Goal: Information Seeking & Learning: Understand process/instructions

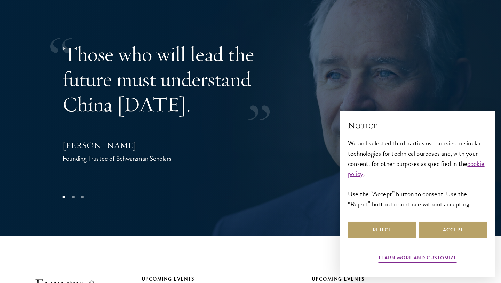
scroll to position [1513, 0]
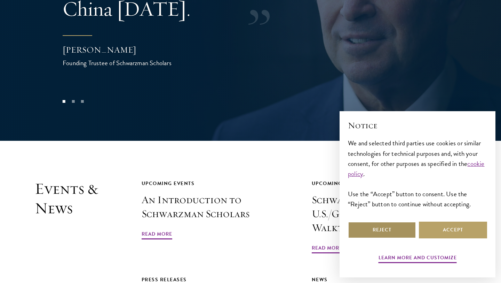
click at [377, 224] on button "Reject" at bounding box center [382, 229] width 68 height 17
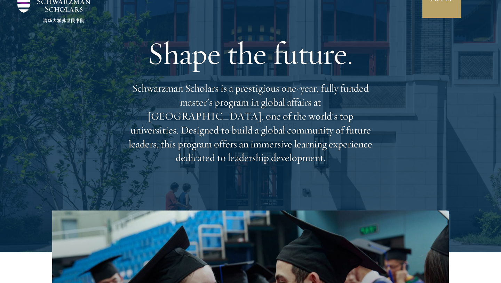
scroll to position [0, 0]
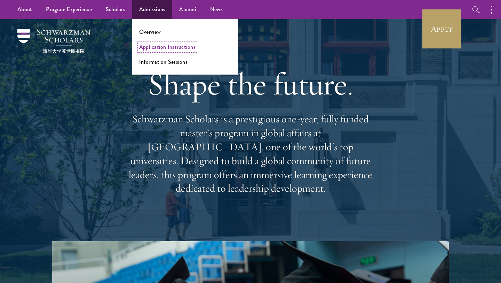
click at [160, 46] on link "Application Instructions" at bounding box center [167, 47] width 56 height 8
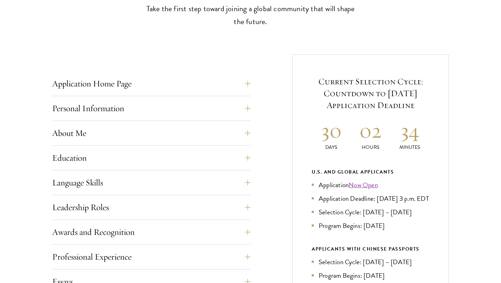
scroll to position [272, 0]
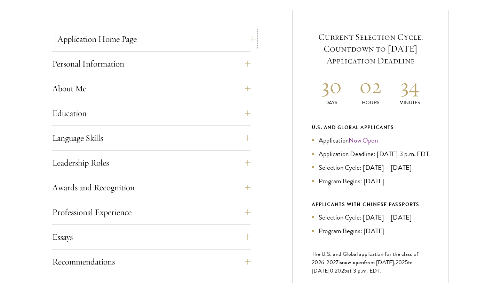
click at [172, 41] on button "Application Home Page" at bounding box center [156, 39] width 198 height 17
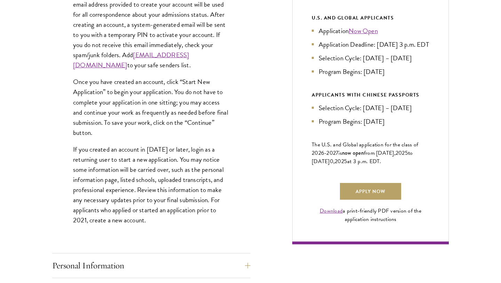
scroll to position [459, 0]
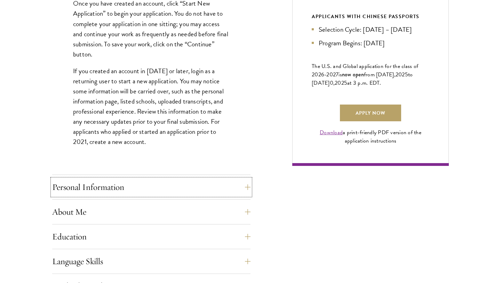
click at [192, 192] on button "Personal Information" at bounding box center [151, 187] width 198 height 17
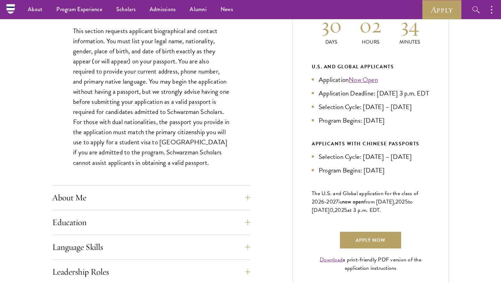
scroll to position [0, 0]
